Goal: Find specific page/section: Find specific page/section

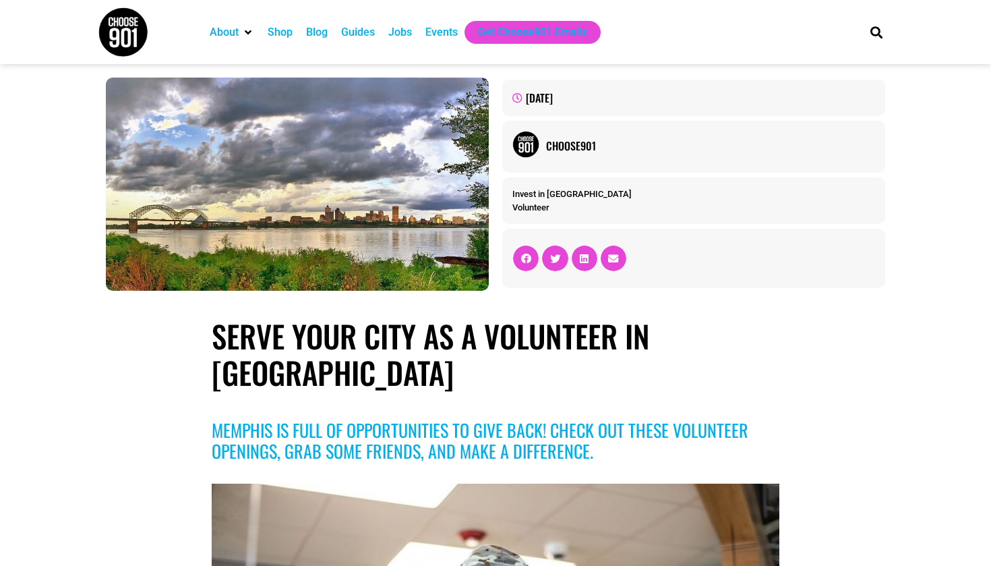
click at [553, 100] on time "September 24, 2023" at bounding box center [539, 98] width 27 height 16
click at [127, 35] on img at bounding box center [123, 32] width 51 height 51
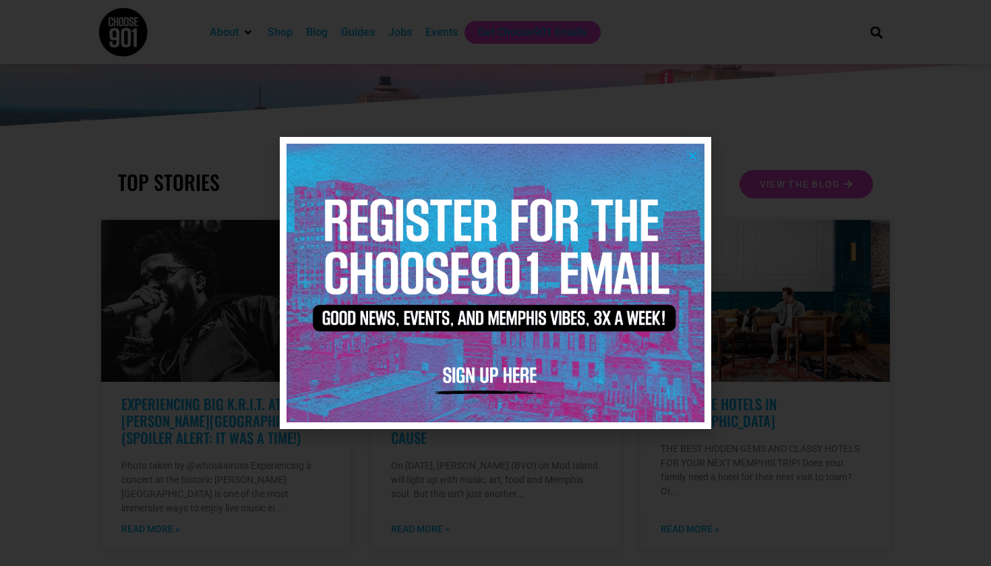
scroll to position [219, 0]
click at [691, 156] on icon "Close" at bounding box center [693, 155] width 10 height 10
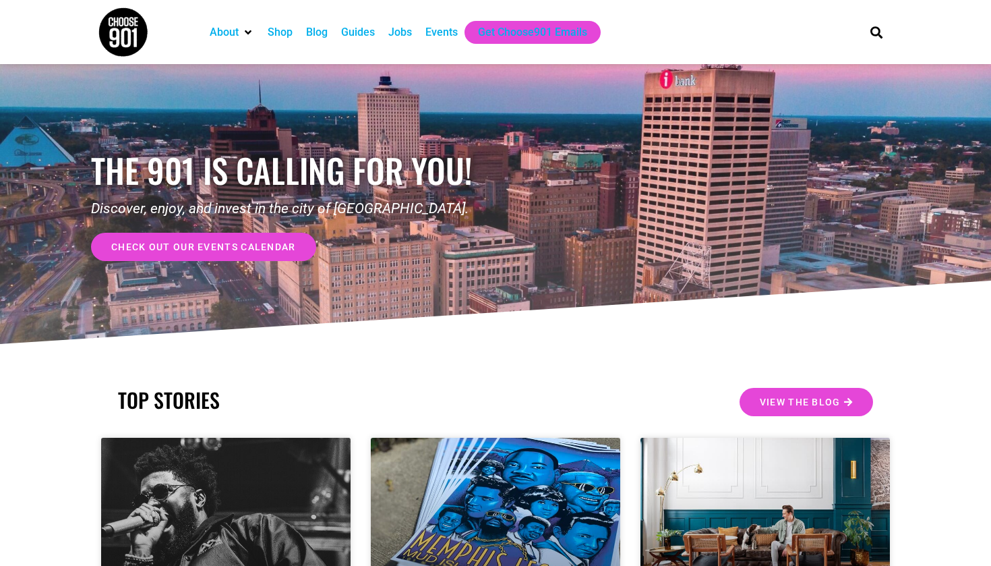
scroll to position [0, 0]
click at [451, 30] on div "Events" at bounding box center [442, 32] width 32 height 16
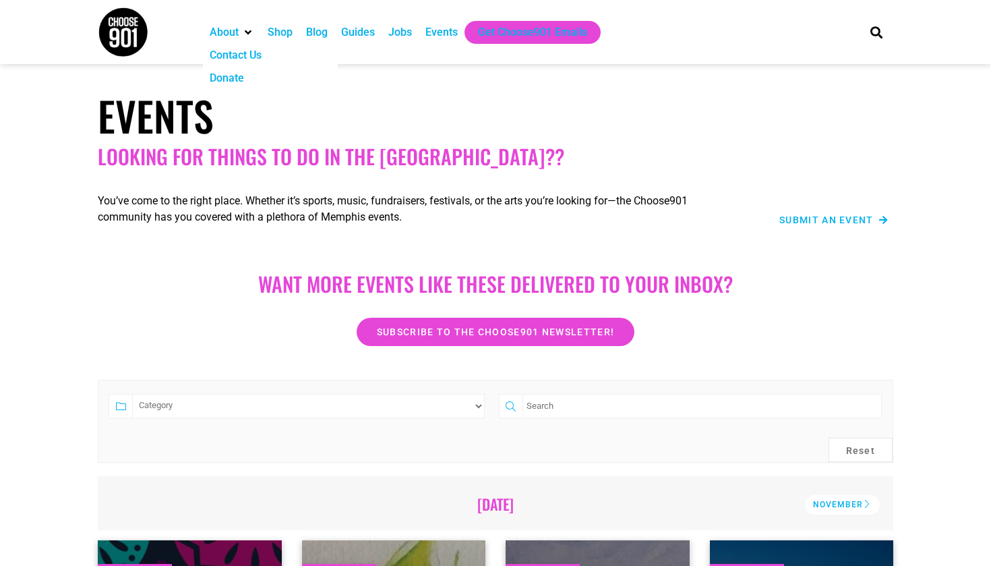
click at [245, 34] on div "About" at bounding box center [248, 32] width 12 height 12
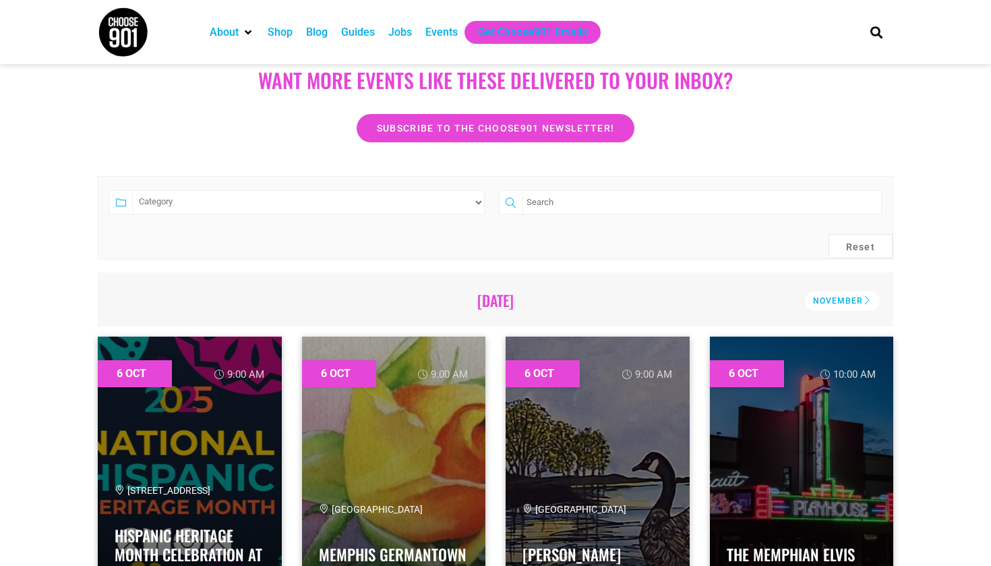
scroll to position [205, 0]
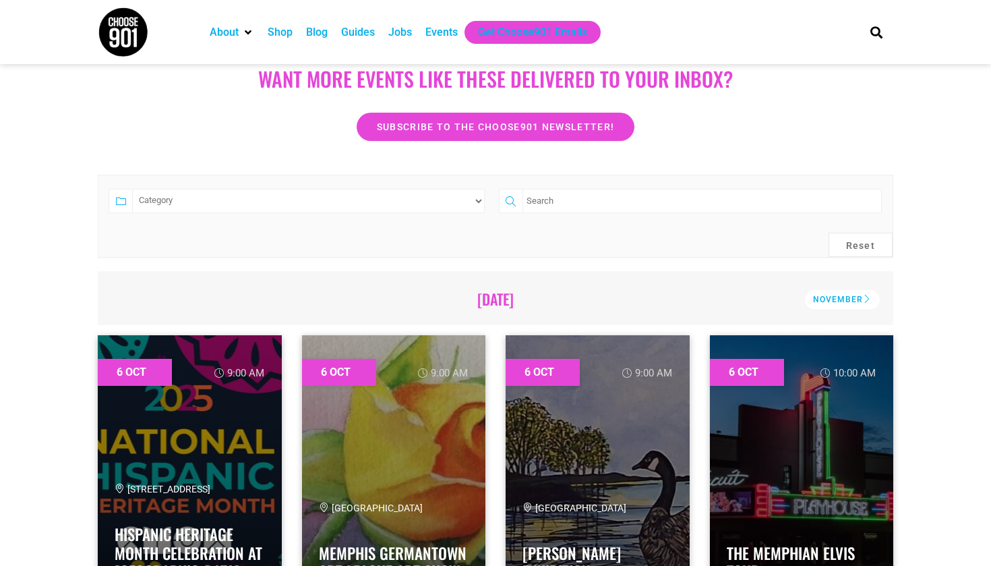
select select "2997"
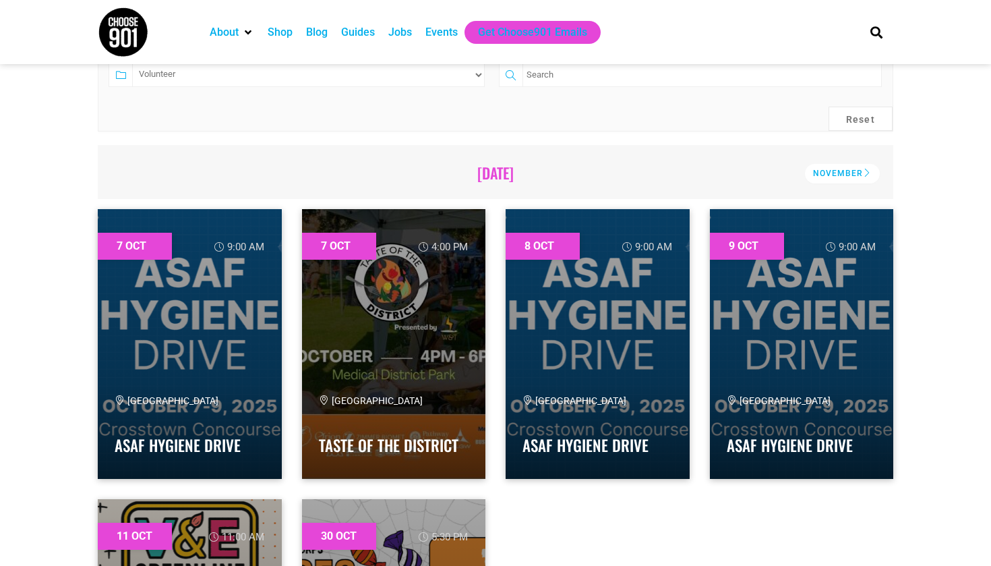
scroll to position [306, 0]
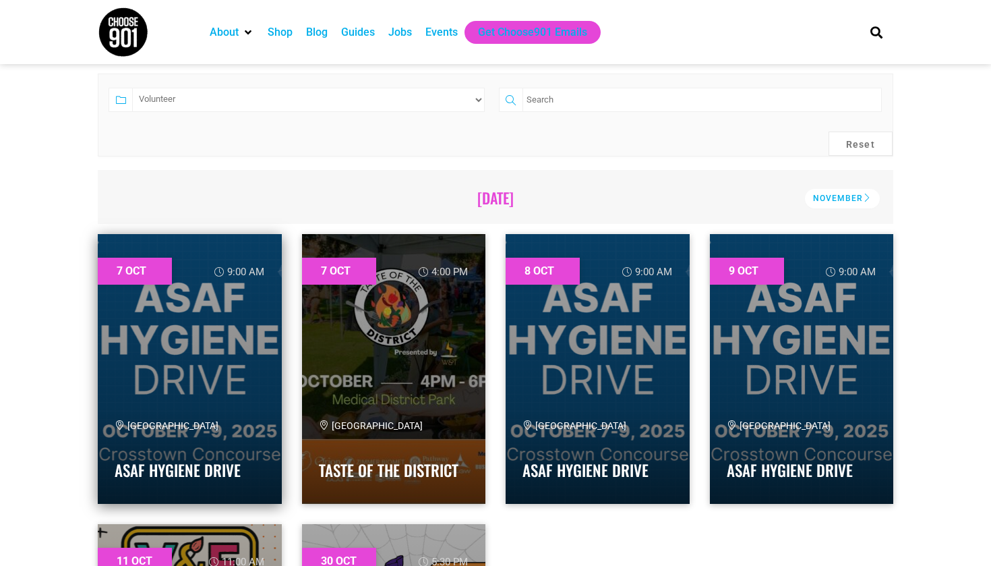
click at [195, 390] on link at bounding box center [190, 369] width 184 height 270
